Goal: Transaction & Acquisition: Book appointment/travel/reservation

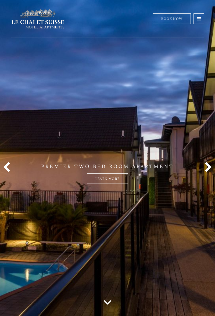
click at [199, 20] on icon at bounding box center [199, 18] width 4 height 5
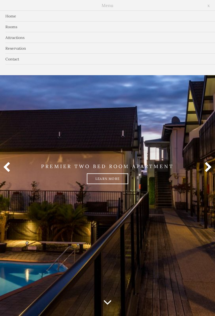
click at [9, 29] on link "Rooms" at bounding box center [107, 27] width 215 height 11
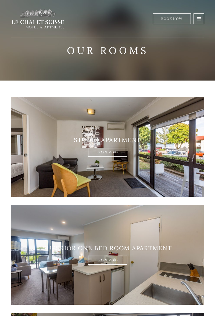
click at [113, 155] on link "Learn More" at bounding box center [108, 152] width 40 height 9
